Goal: Task Accomplishment & Management: Use online tool/utility

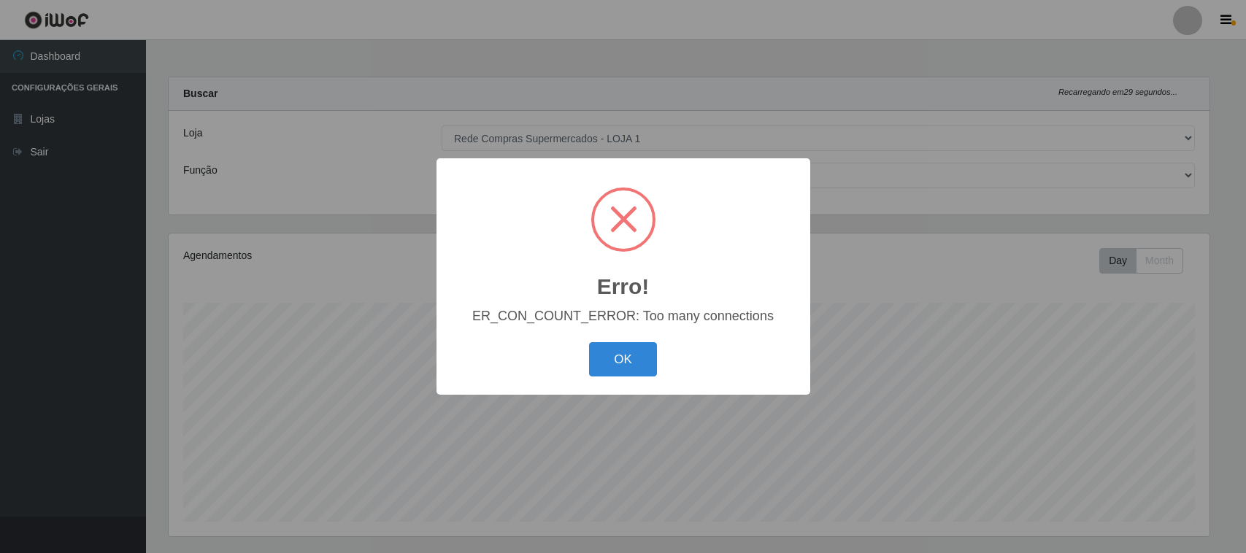
select select "158"
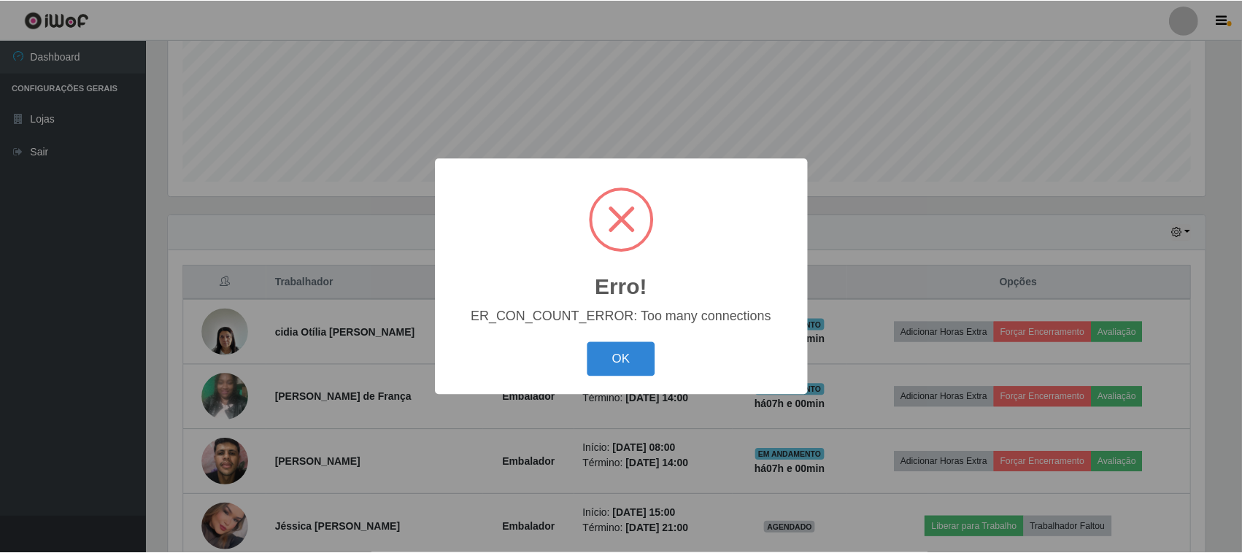
scroll to position [304, 1041]
click at [649, 363] on button "OK" at bounding box center [623, 359] width 68 height 34
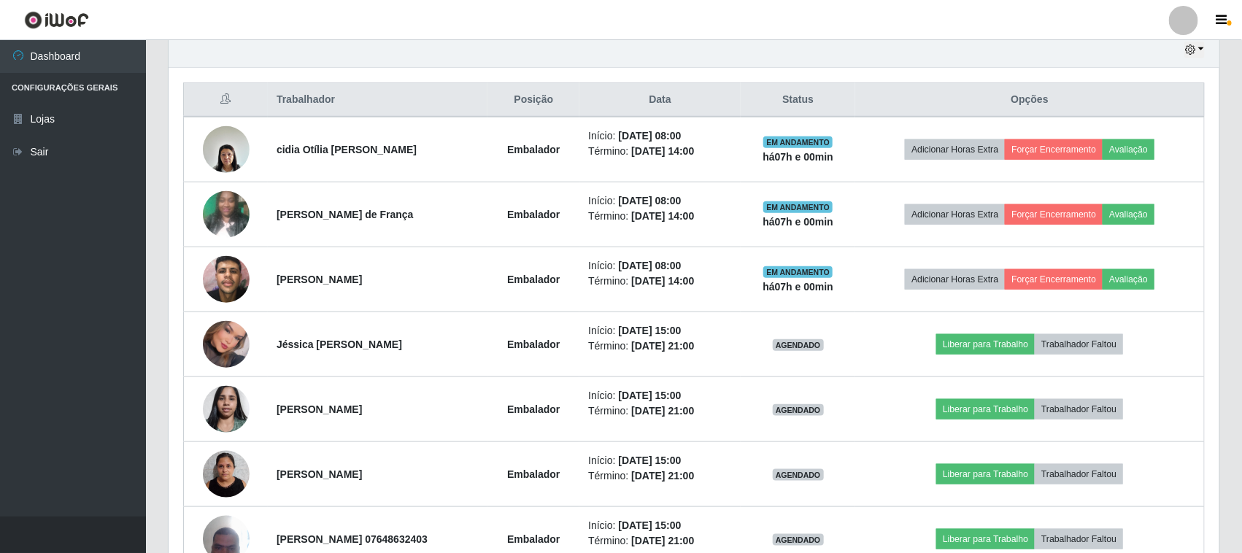
scroll to position [613, 0]
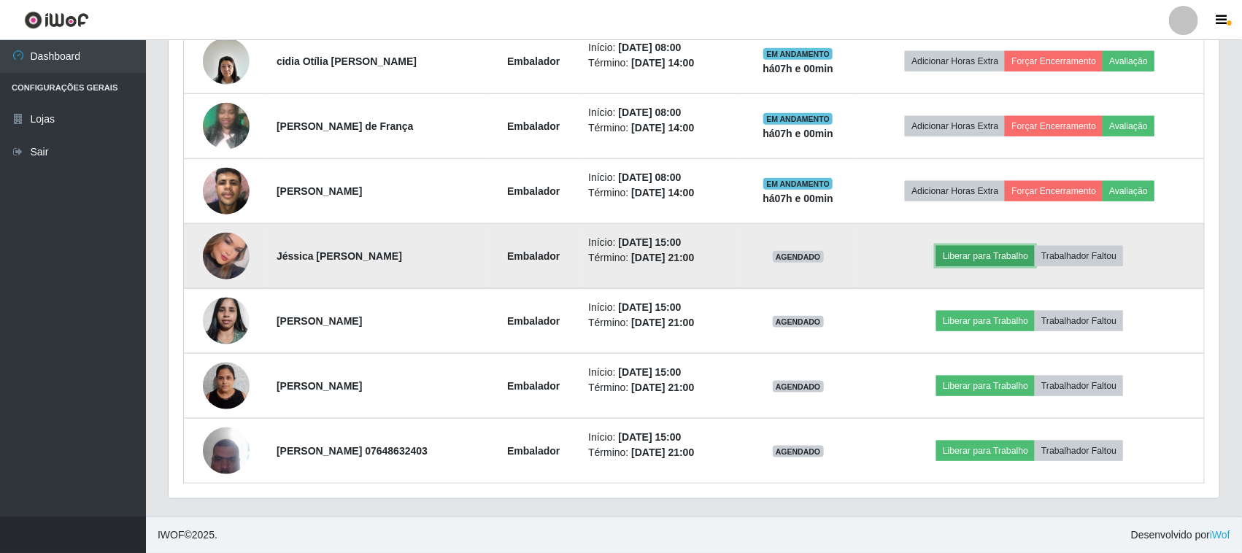
click at [1012, 254] on button "Liberar para Trabalho" at bounding box center [985, 256] width 99 height 20
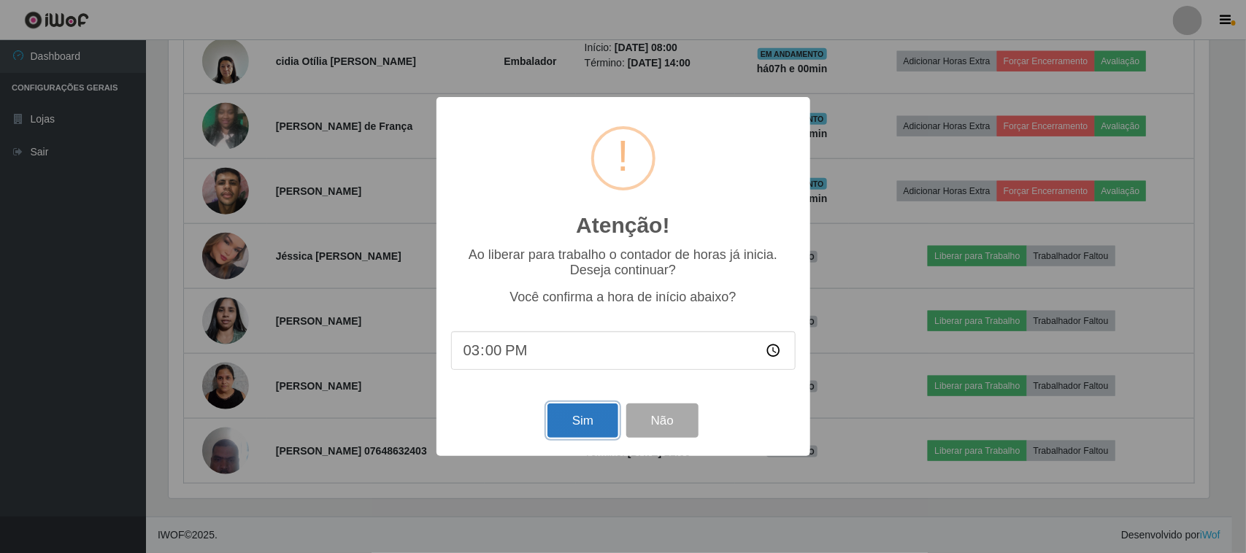
click at [571, 431] on button "Sim" at bounding box center [582, 421] width 71 height 34
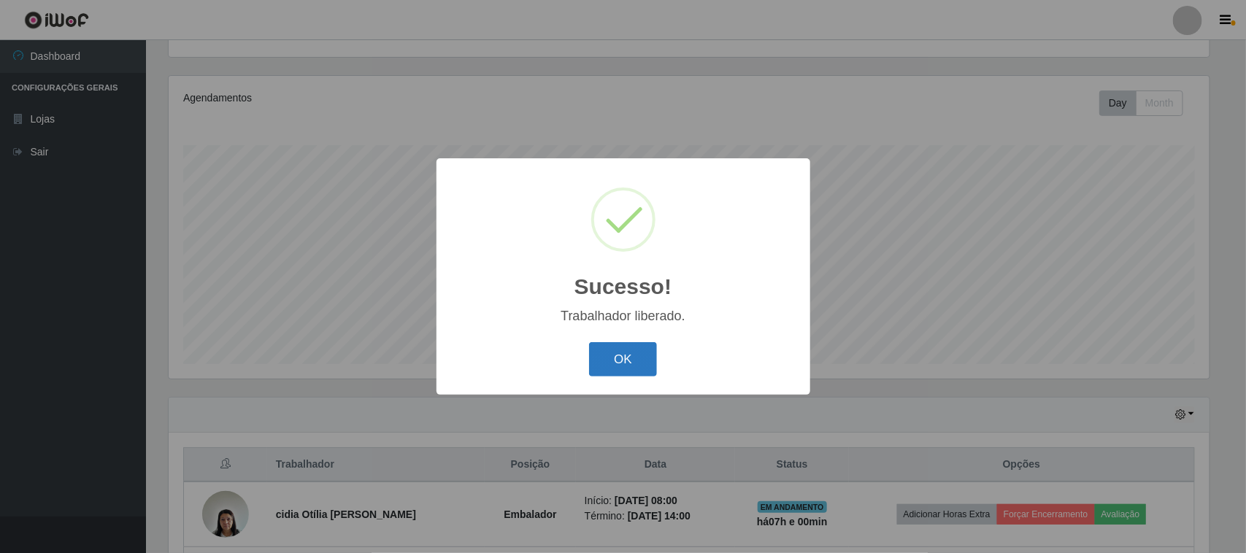
click at [635, 360] on button "OK" at bounding box center [623, 359] width 68 height 34
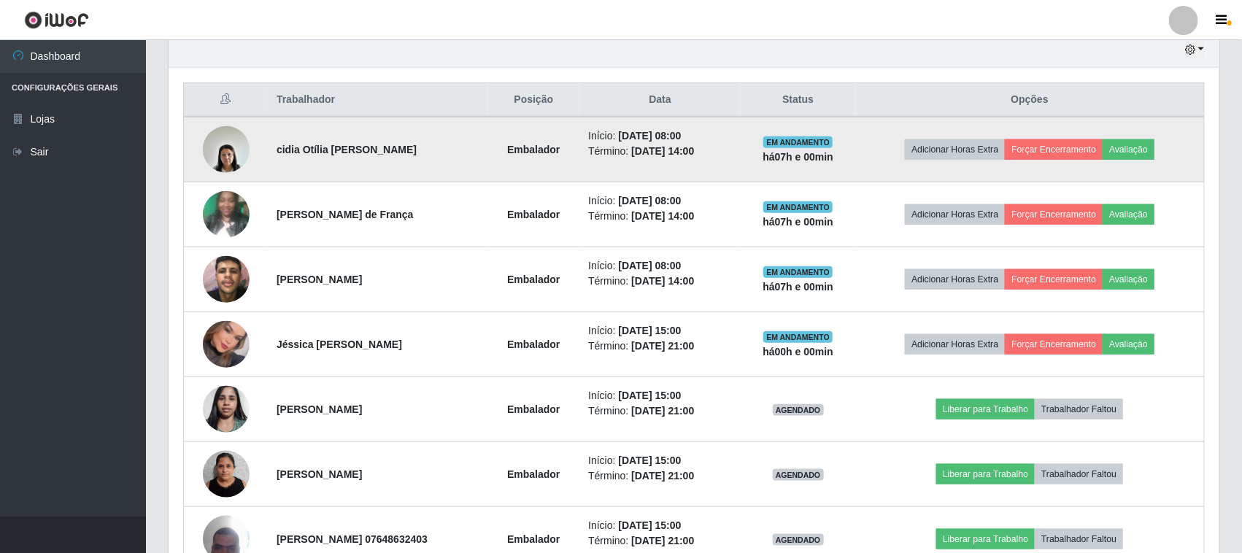
scroll to position [613, 0]
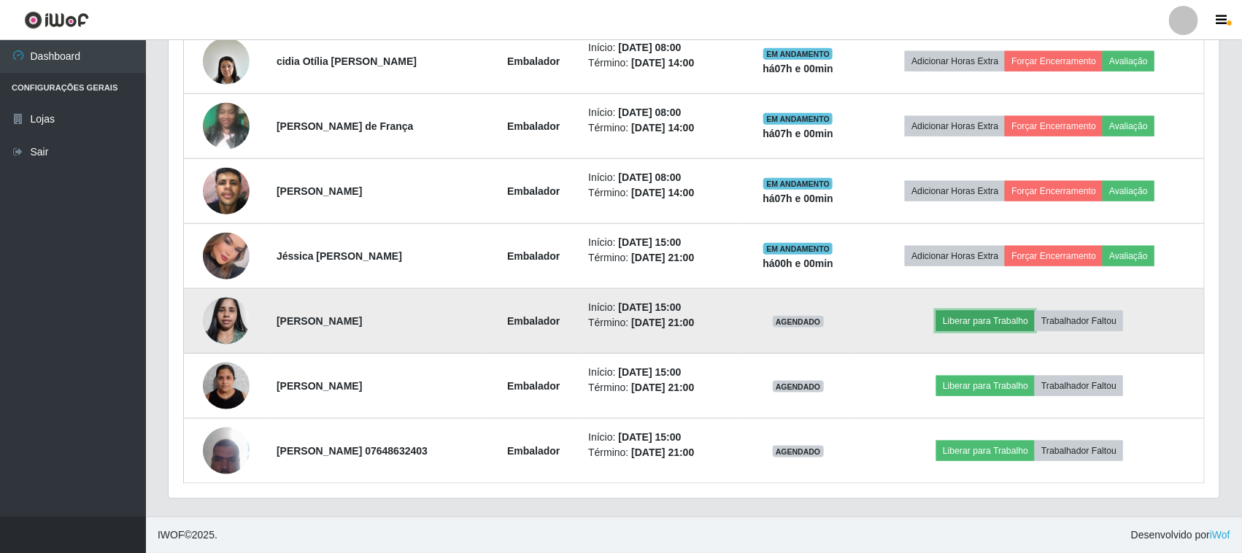
click at [960, 326] on button "Liberar para Trabalho" at bounding box center [985, 321] width 99 height 20
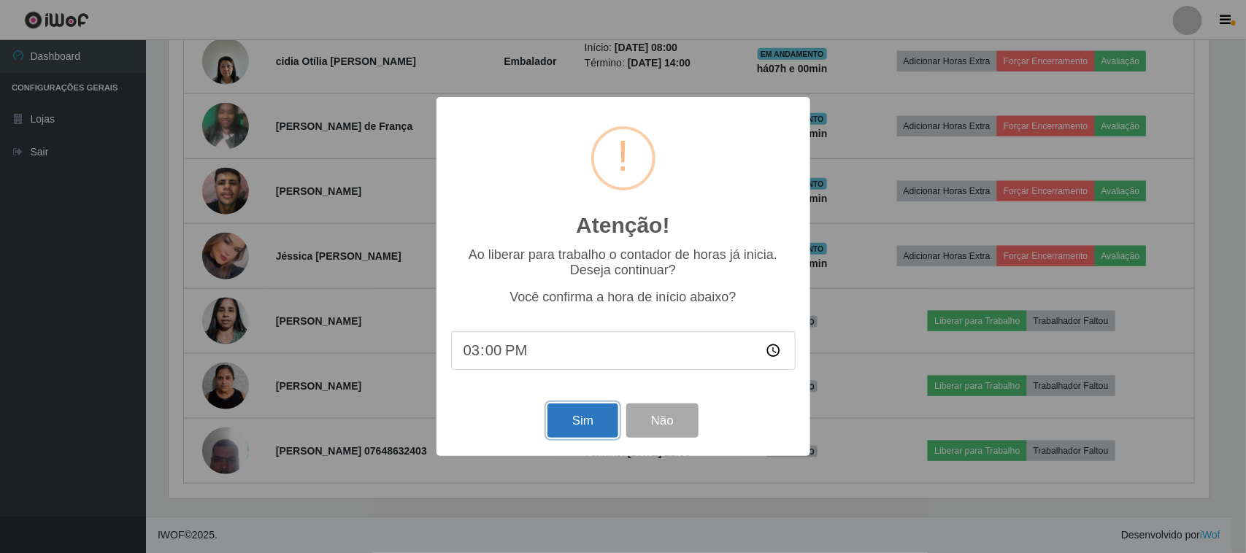
click at [574, 421] on button "Sim" at bounding box center [582, 421] width 71 height 34
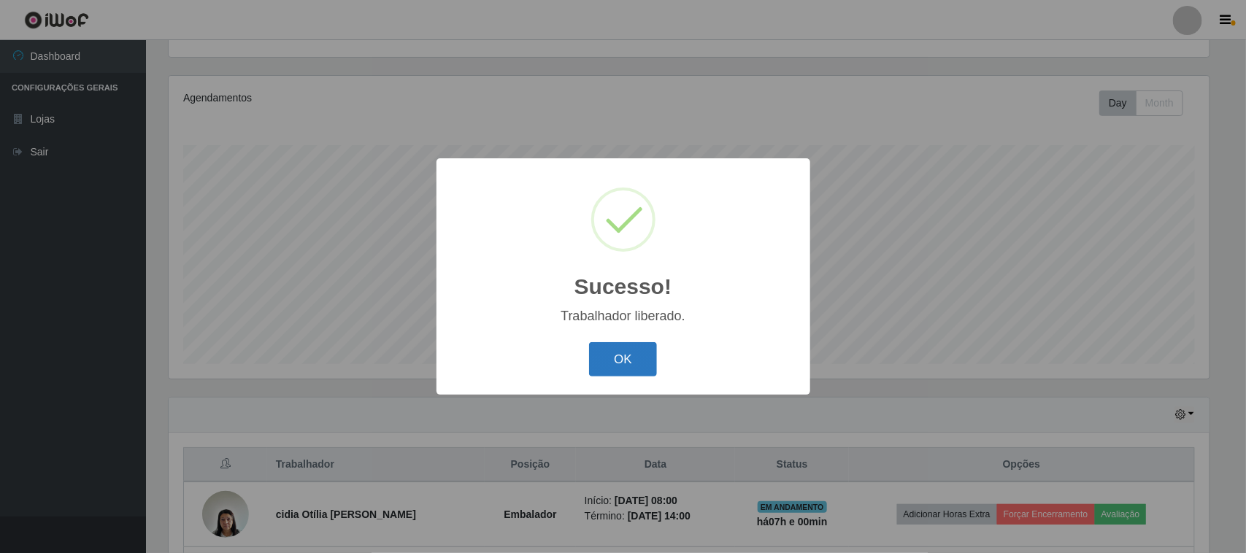
click at [597, 366] on button "OK" at bounding box center [623, 359] width 68 height 34
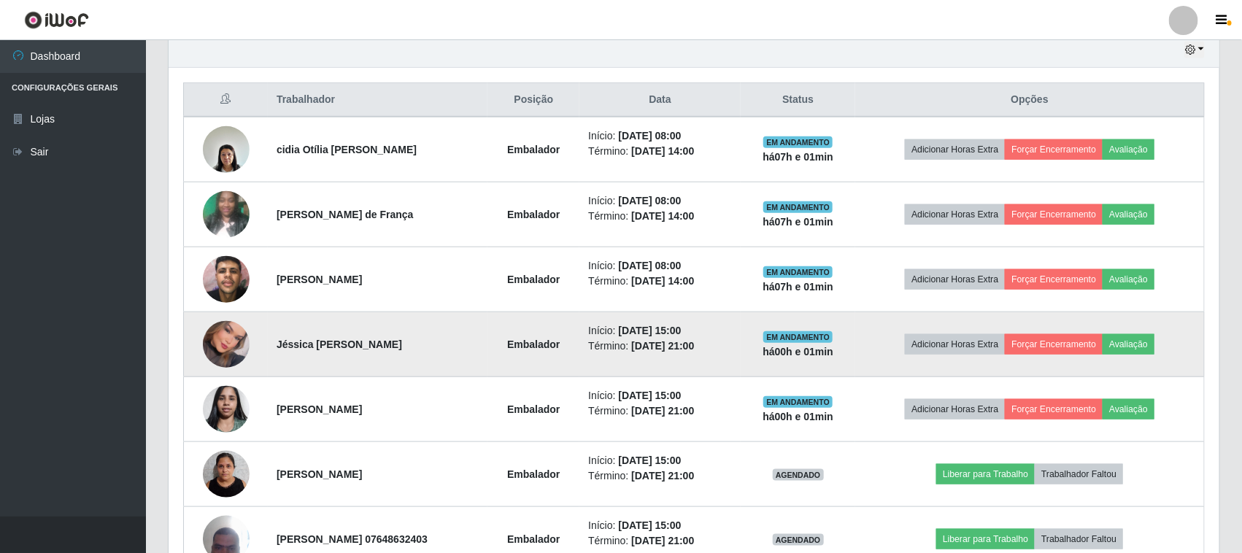
scroll to position [613, 0]
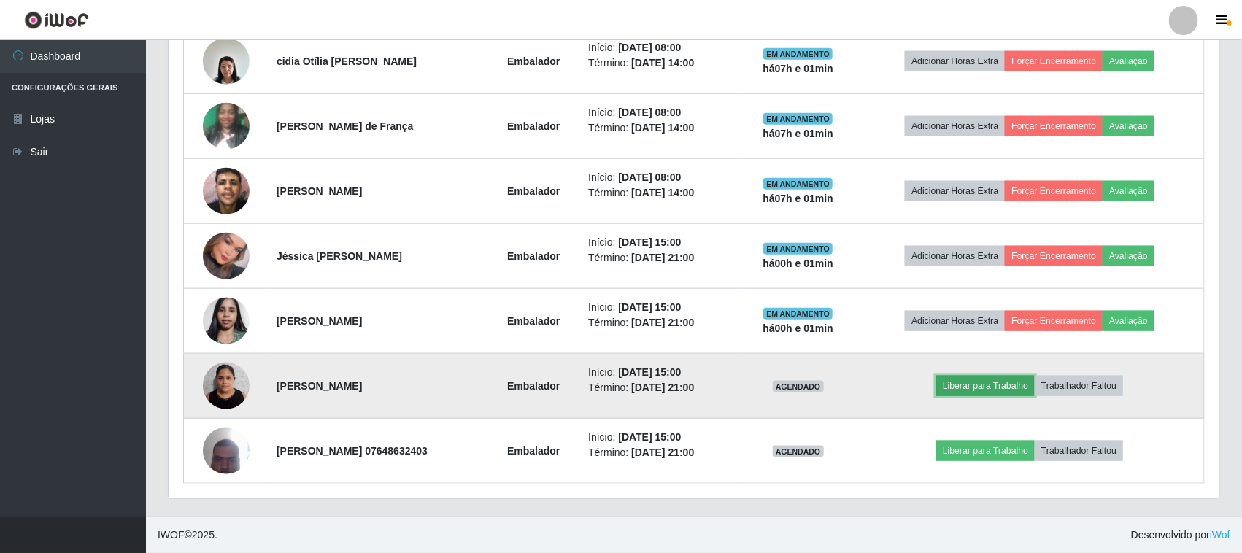
click at [1011, 385] on button "Liberar para Trabalho" at bounding box center [985, 386] width 99 height 20
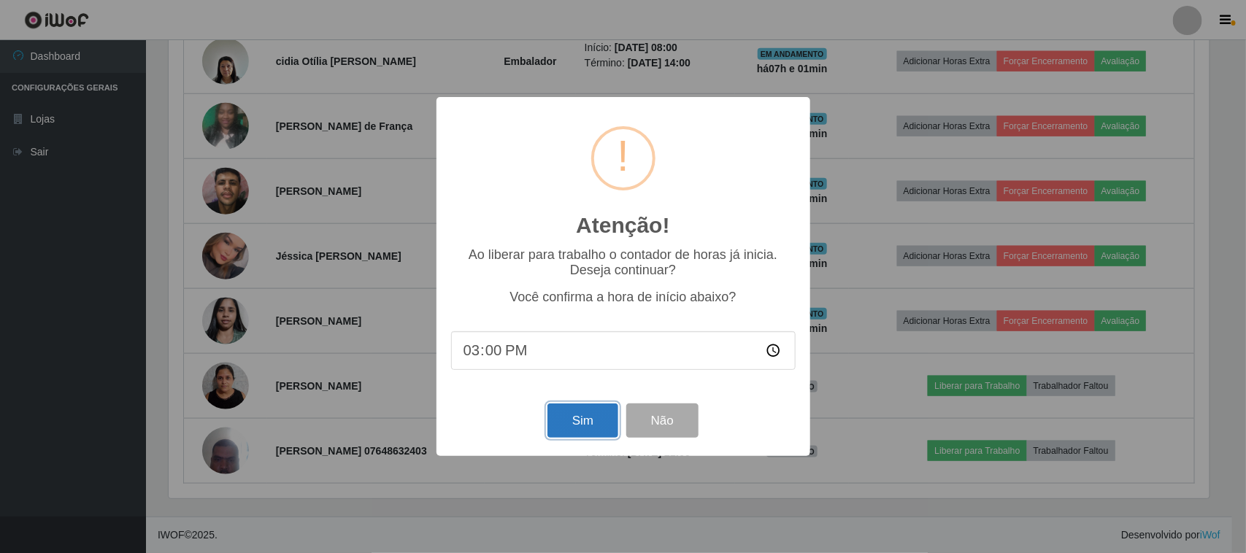
click at [596, 414] on button "Sim" at bounding box center [582, 421] width 71 height 34
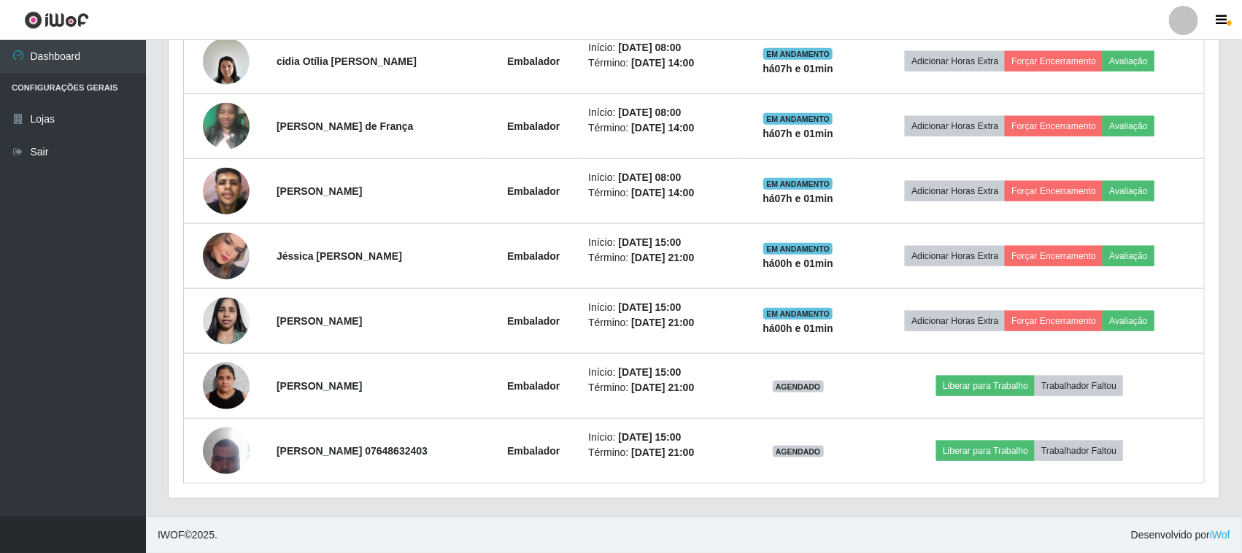
scroll to position [0, 0]
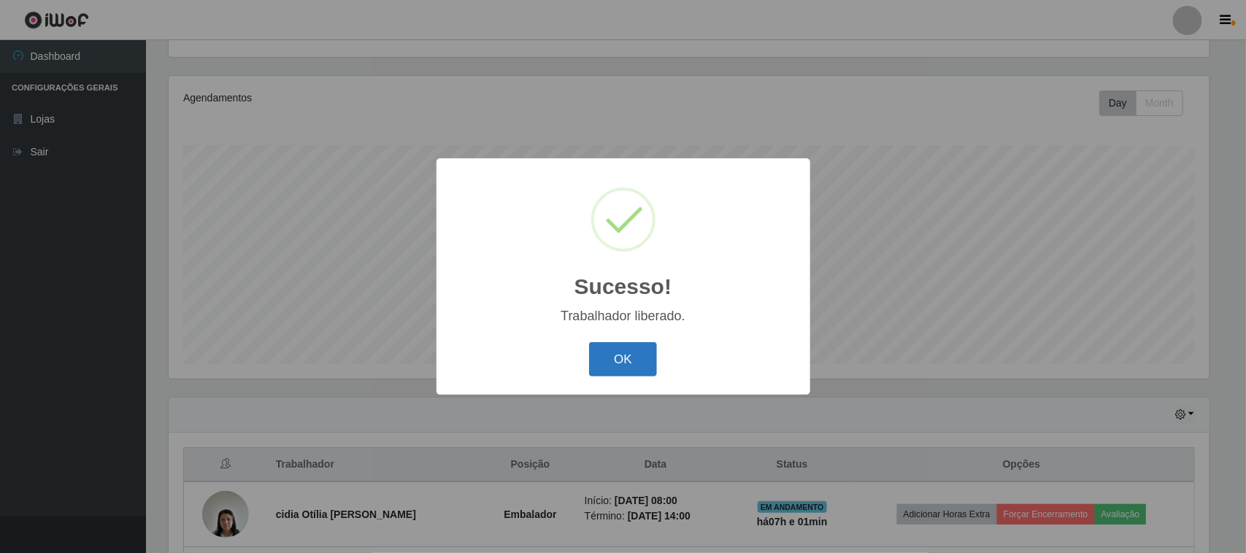
click at [606, 355] on button "OK" at bounding box center [623, 359] width 68 height 34
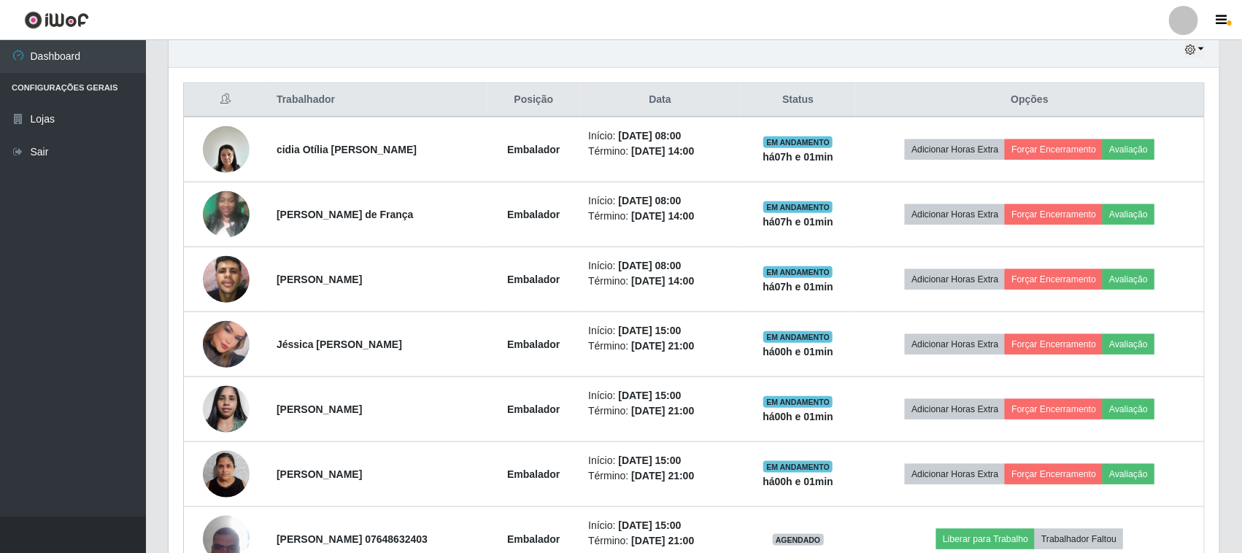
scroll to position [613, 0]
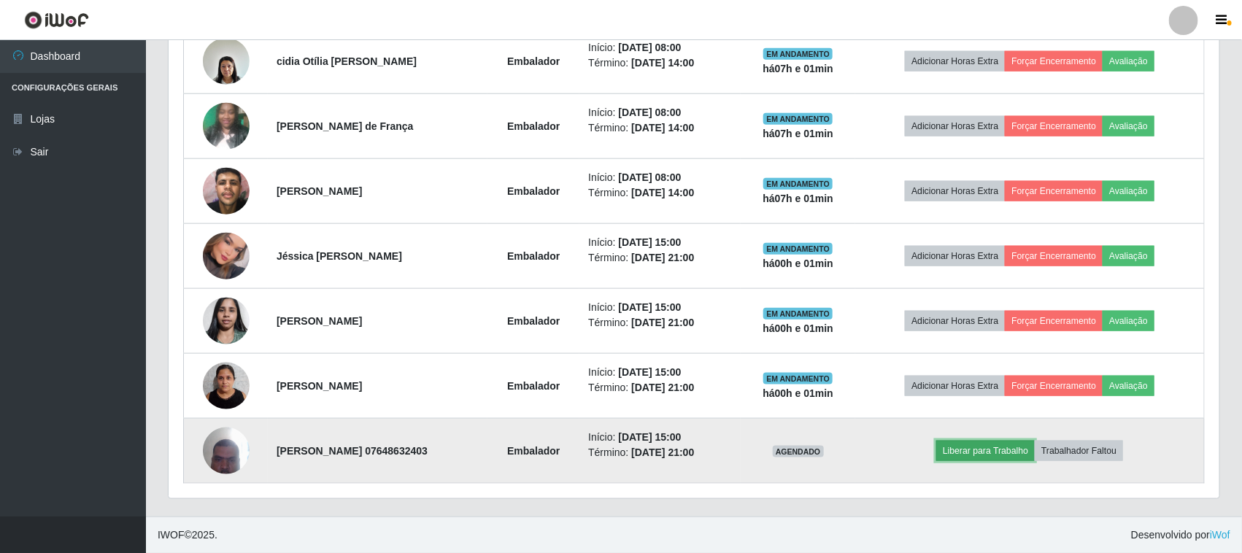
click at [1013, 458] on button "Liberar para Trabalho" at bounding box center [985, 451] width 99 height 20
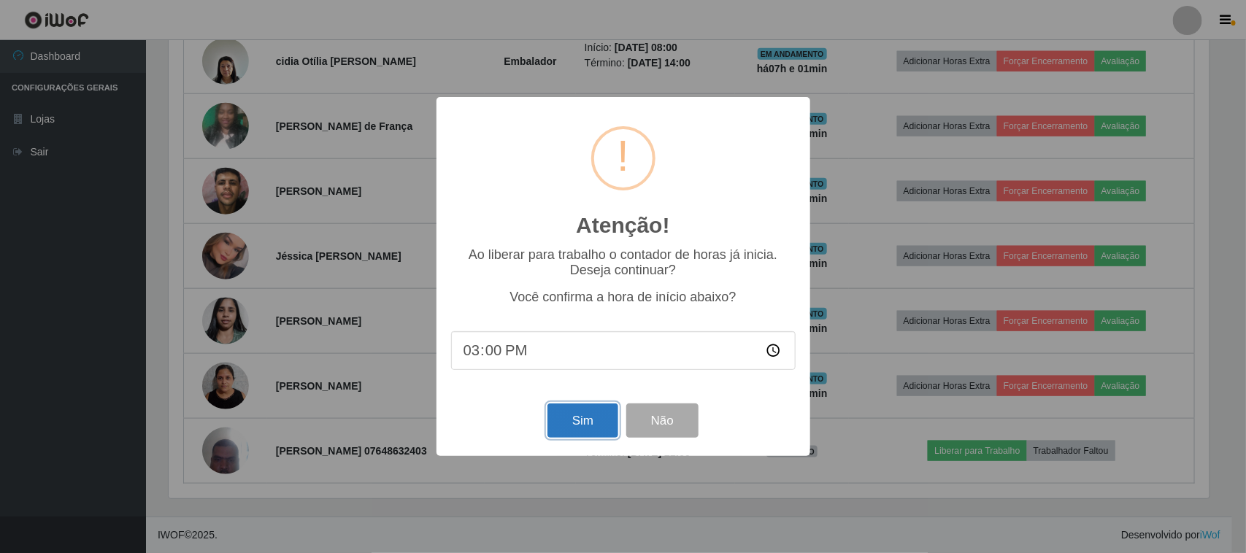
click at [556, 422] on button "Sim" at bounding box center [582, 421] width 71 height 34
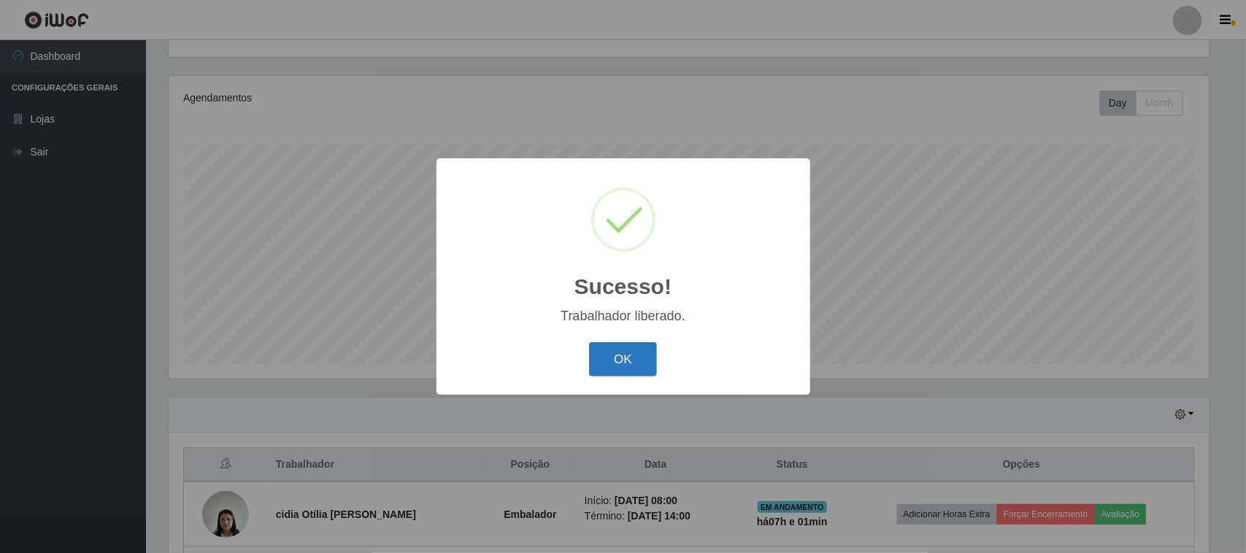
click at [642, 369] on button "OK" at bounding box center [623, 359] width 68 height 34
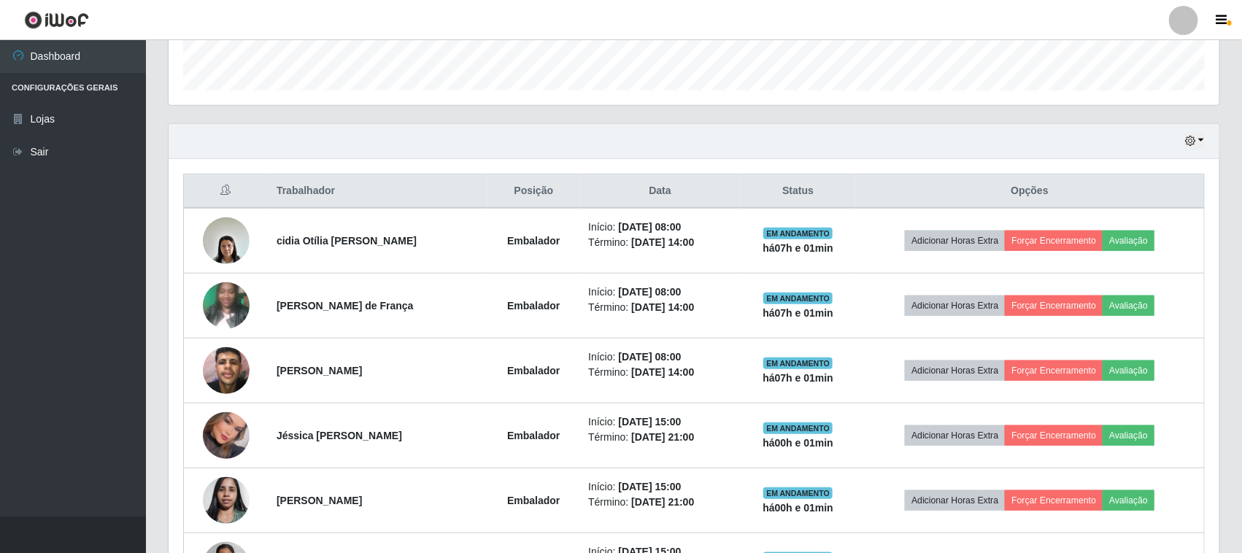
scroll to position [613, 0]
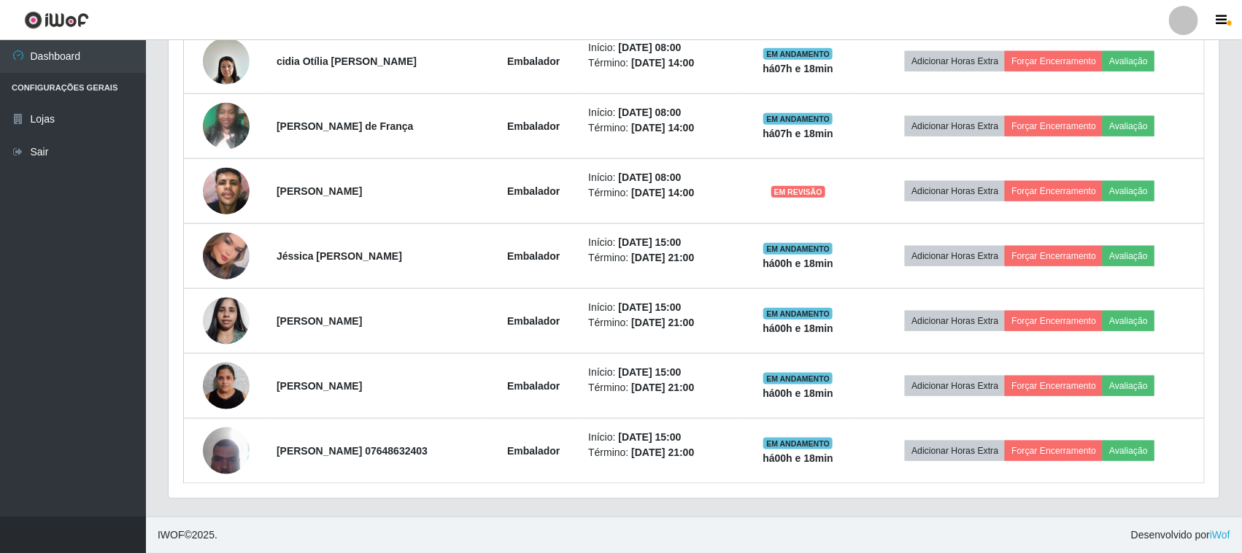
click at [1228, 74] on div "Hoje 1 dia 3 dias 1 Semana Não encerrados Trabalhador Posição Data Status Opçõe…" at bounding box center [694, 230] width 1074 height 573
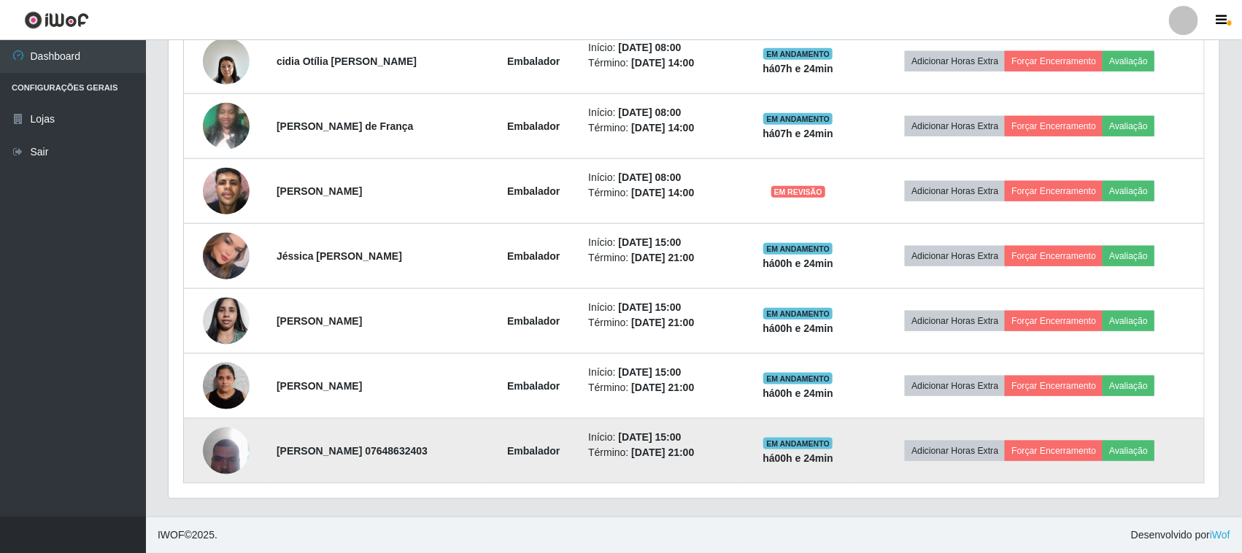
click at [214, 457] on img at bounding box center [226, 451] width 47 height 62
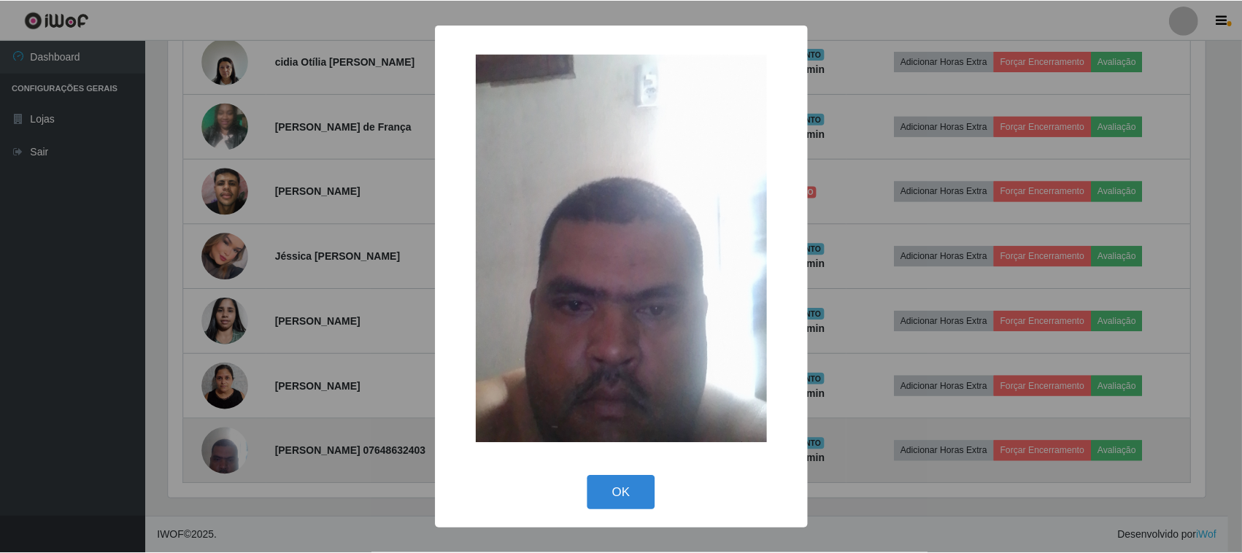
scroll to position [304, 1041]
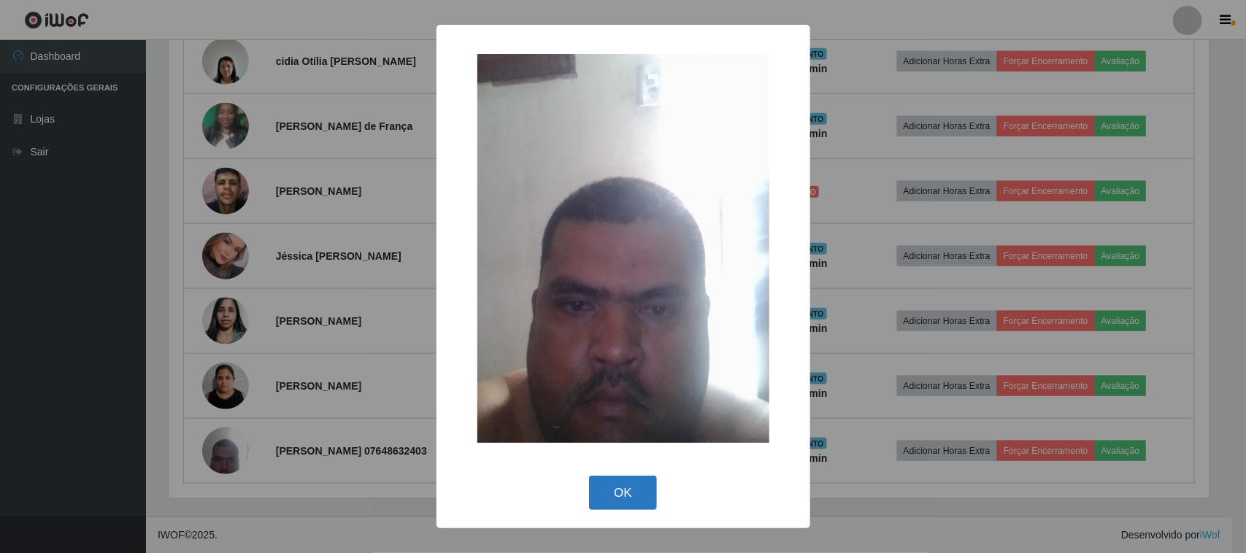
click at [595, 486] on button "OK" at bounding box center [623, 493] width 68 height 34
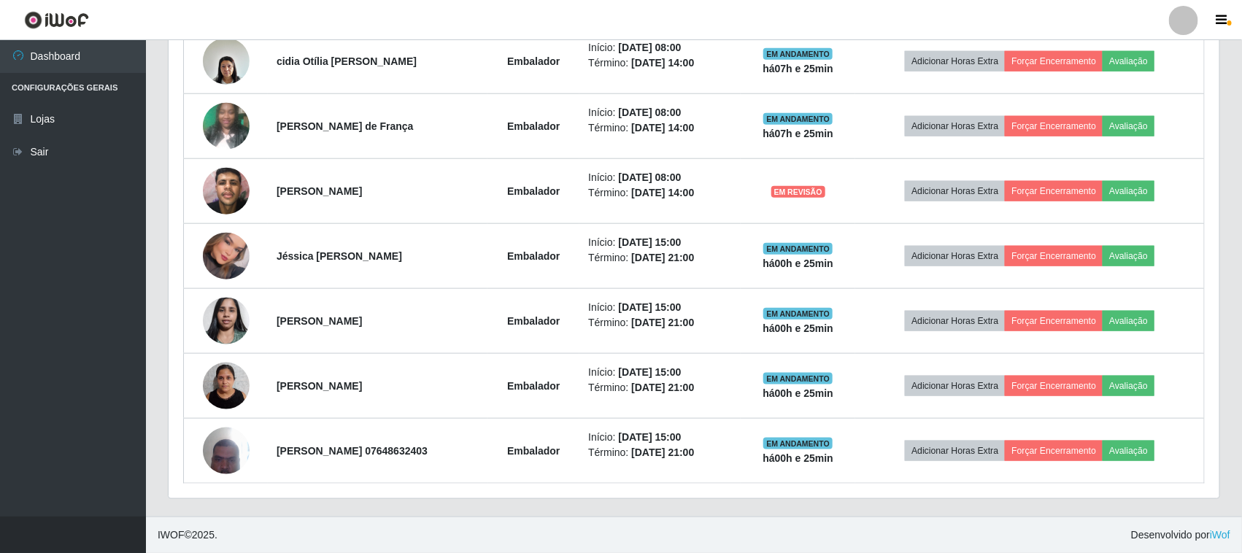
scroll to position [431, 0]
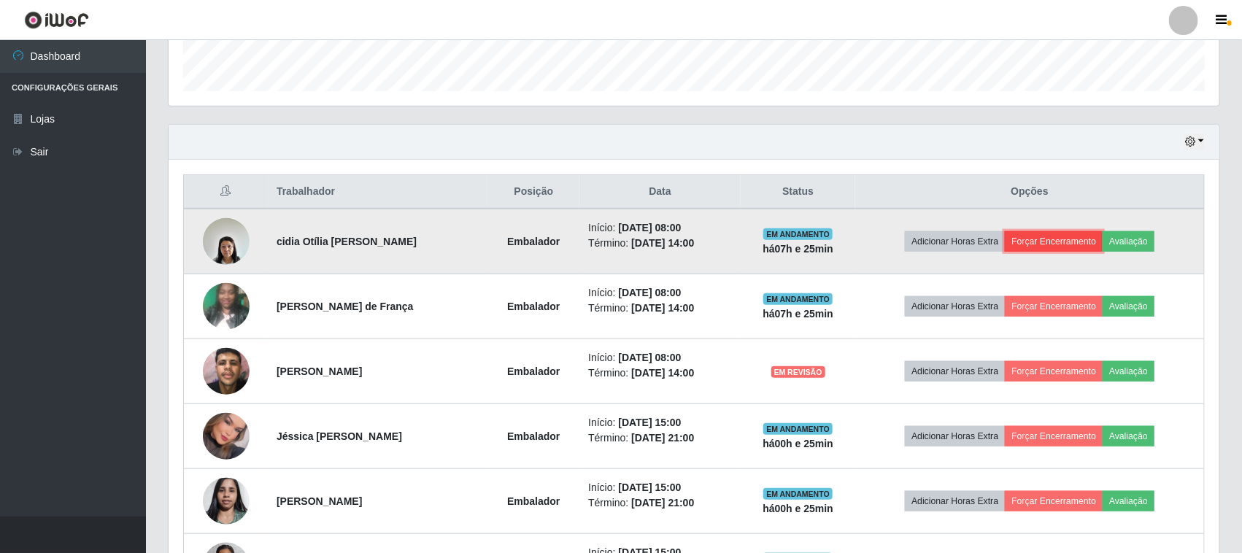
click at [1069, 243] on button "Forçar Encerramento" at bounding box center [1054, 241] width 98 height 20
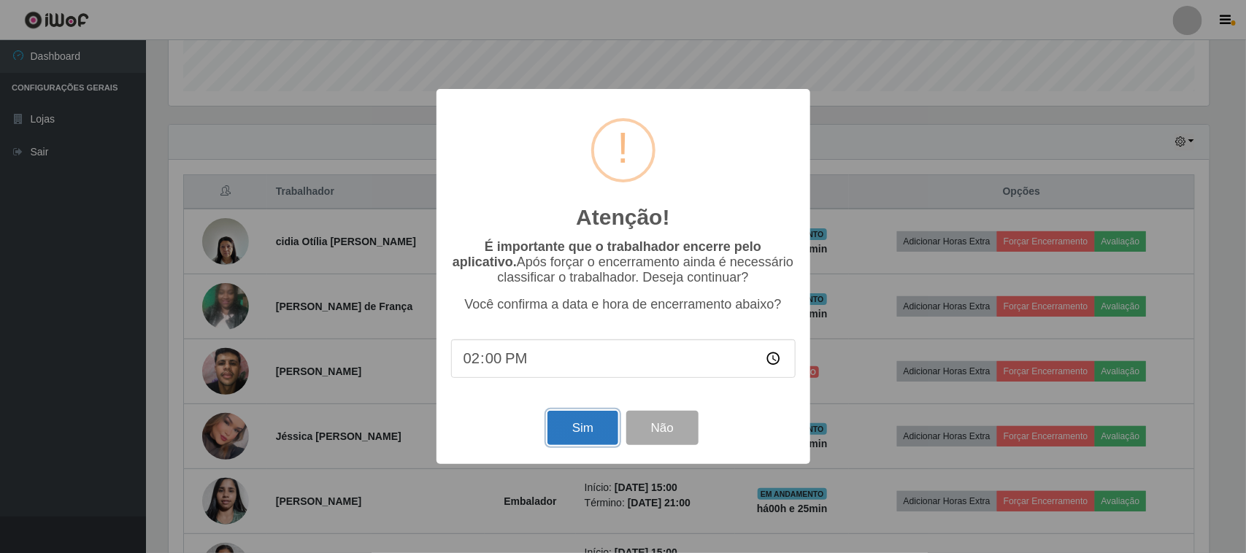
click at [578, 433] on button "Sim" at bounding box center [582, 428] width 71 height 34
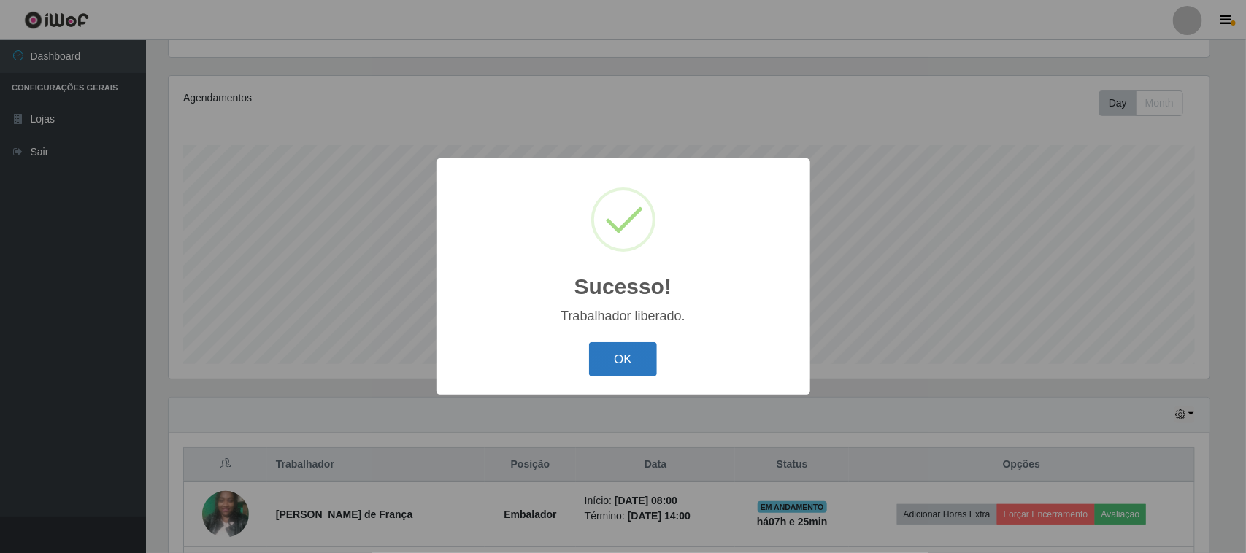
click at [622, 363] on button "OK" at bounding box center [623, 359] width 68 height 34
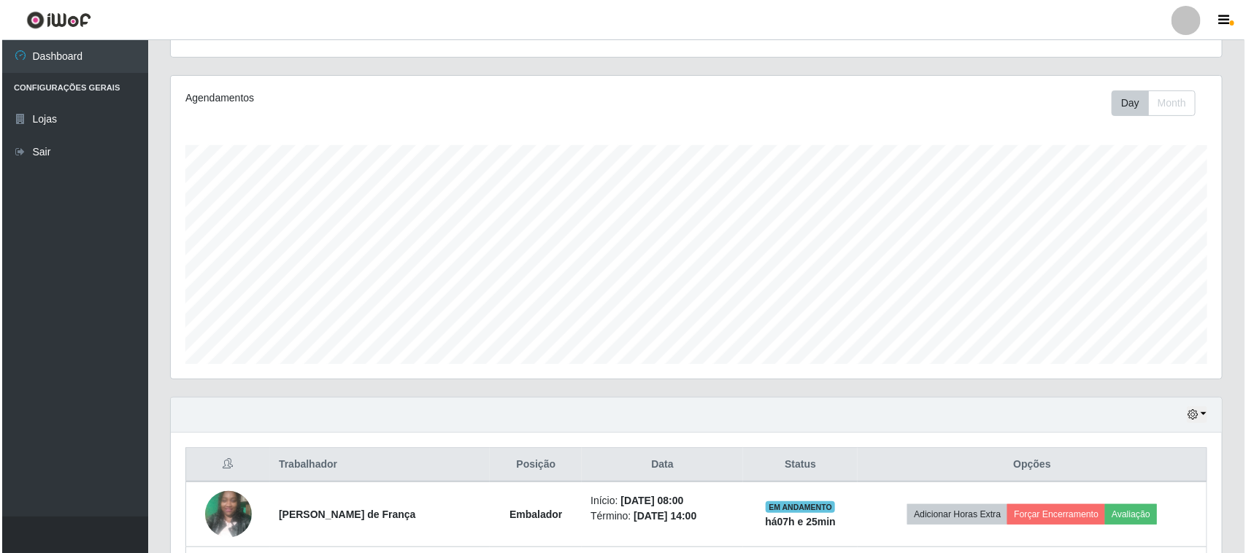
scroll to position [340, 0]
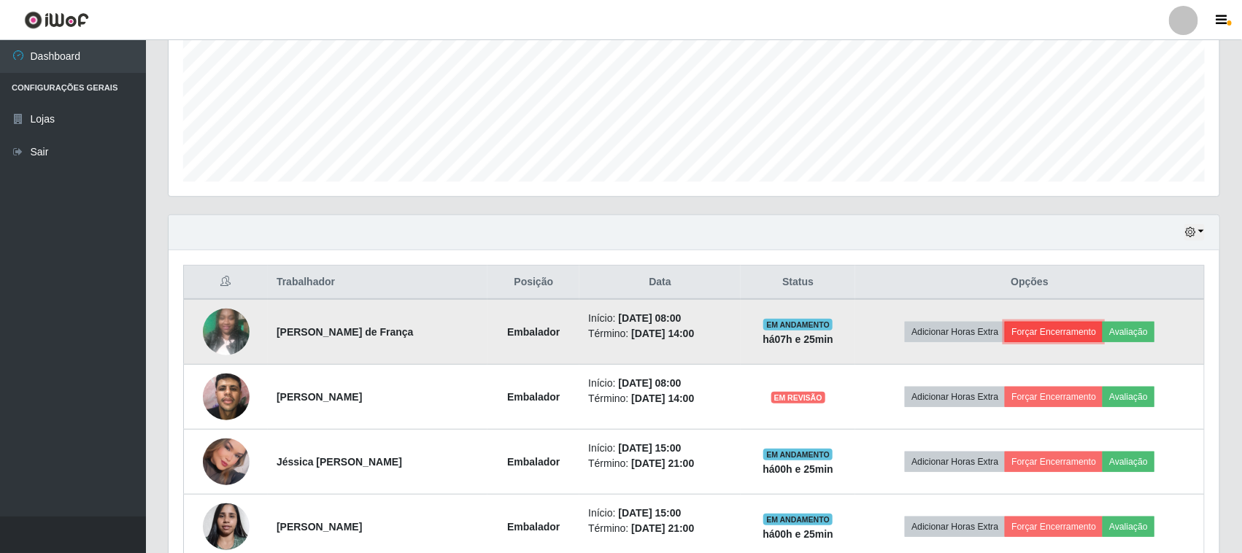
click at [1063, 330] on button "Forçar Encerramento" at bounding box center [1054, 332] width 98 height 20
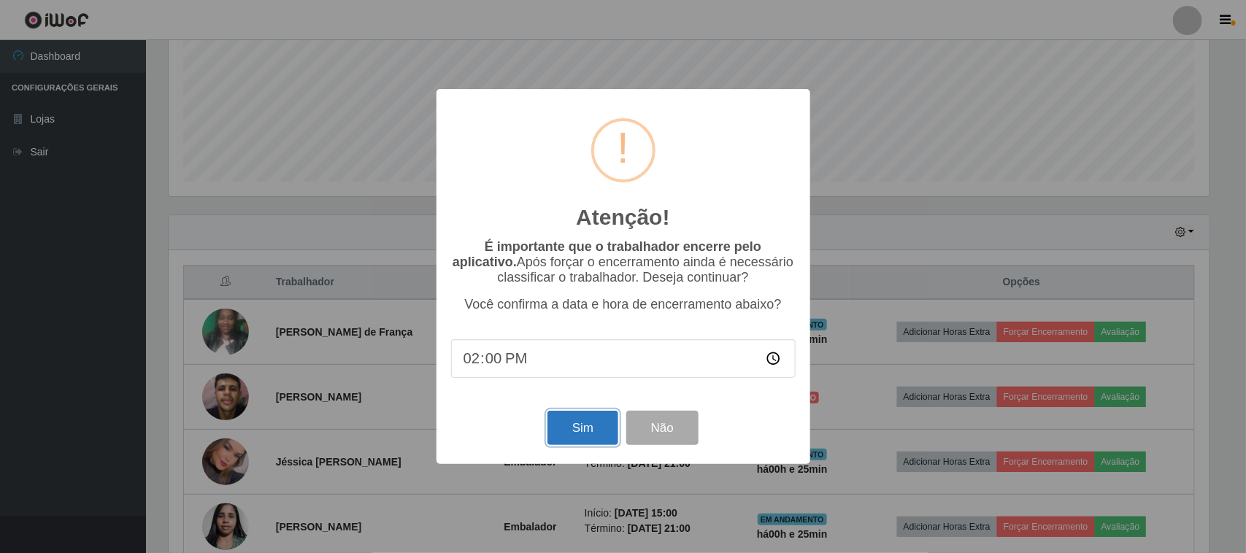
click at [601, 428] on button "Sim" at bounding box center [582, 428] width 71 height 34
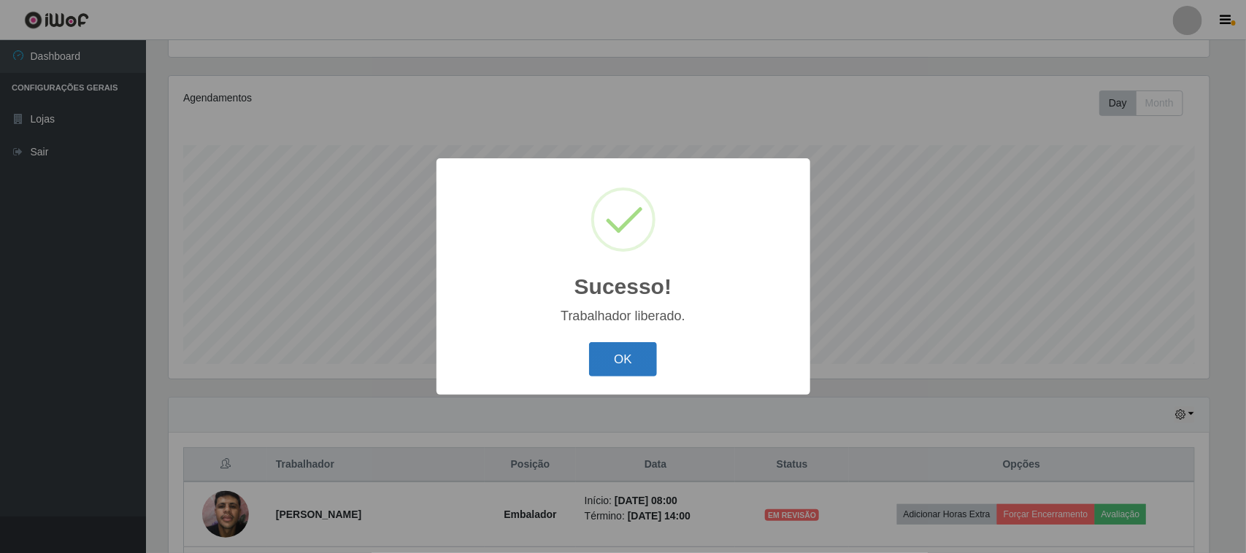
click at [610, 352] on button "OK" at bounding box center [623, 359] width 68 height 34
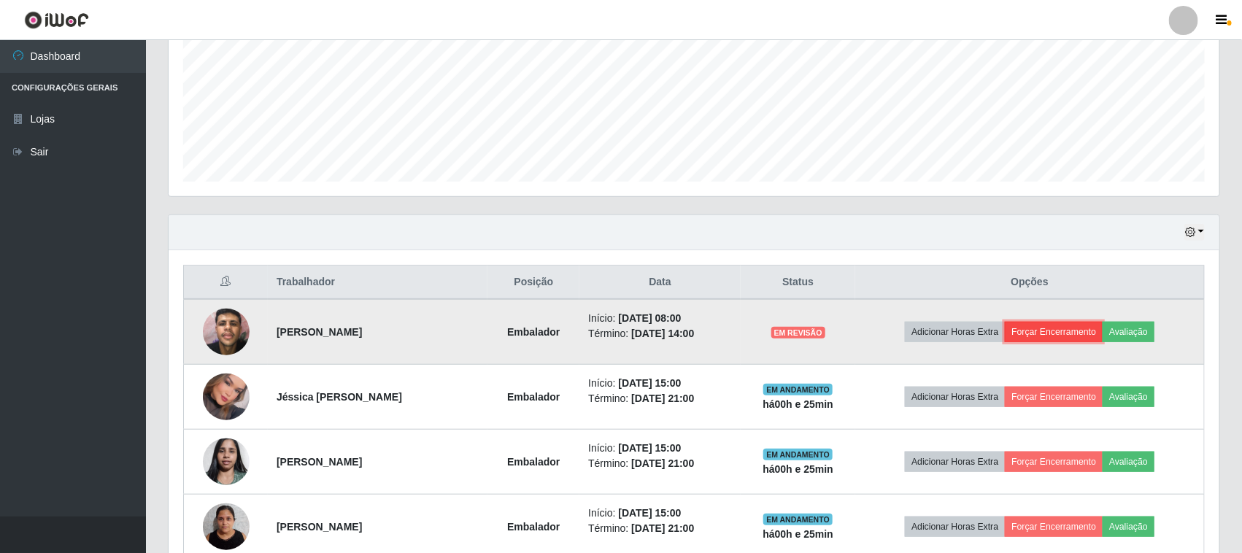
click at [1095, 339] on button "Forçar Encerramento" at bounding box center [1054, 332] width 98 height 20
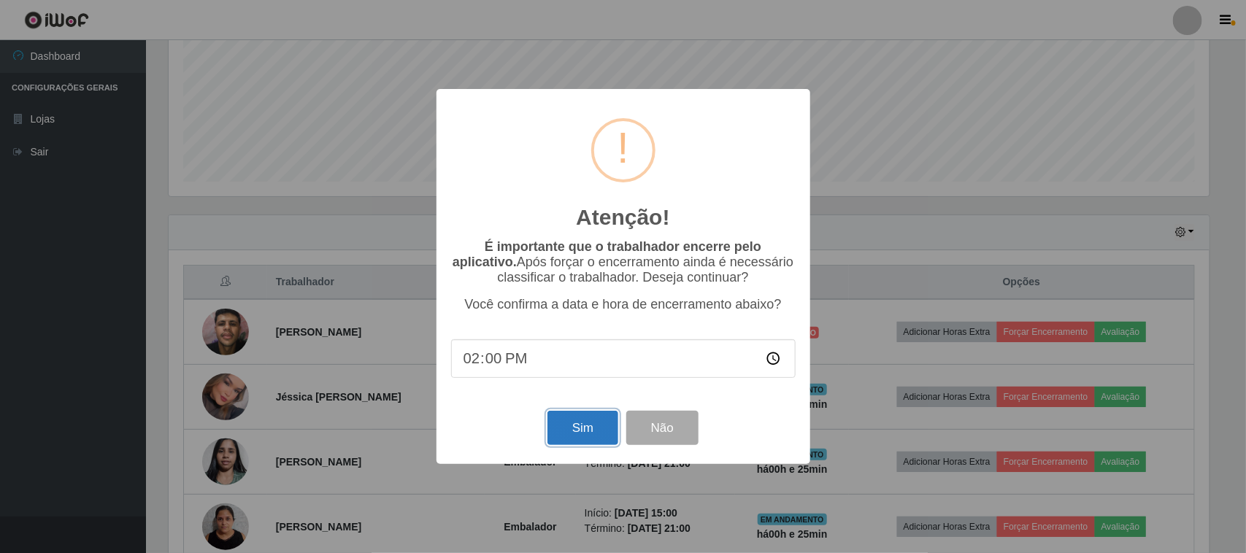
click at [595, 434] on button "Sim" at bounding box center [582, 428] width 71 height 34
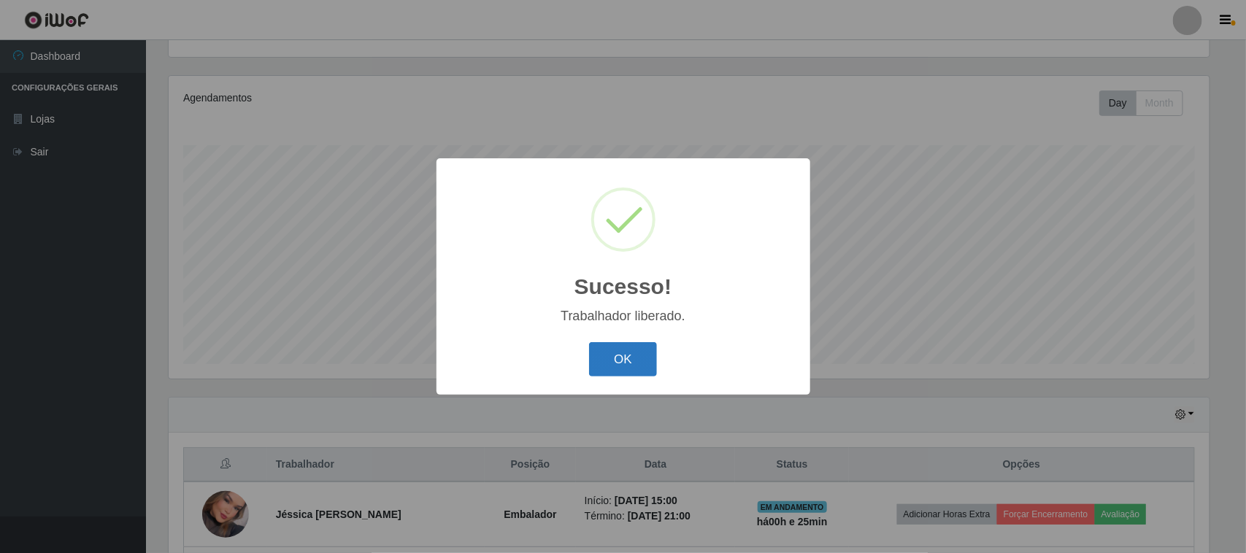
click at [615, 367] on button "OK" at bounding box center [623, 359] width 68 height 34
